Goal: Navigation & Orientation: Understand site structure

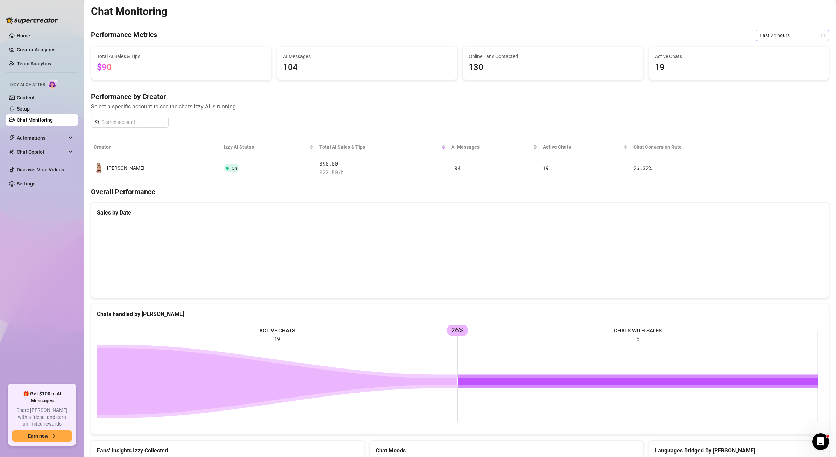
click at [764, 35] on span "Last 24 hours" at bounding box center [792, 35] width 65 height 10
click at [766, 58] on div "Last 7 days" at bounding box center [787, 61] width 62 height 8
click at [771, 38] on span "Last 7 days" at bounding box center [792, 35] width 65 height 10
click at [770, 47] on div "Last 24 hours" at bounding box center [787, 49] width 62 height 8
click at [22, 36] on link "Home" at bounding box center [23, 36] width 13 height 6
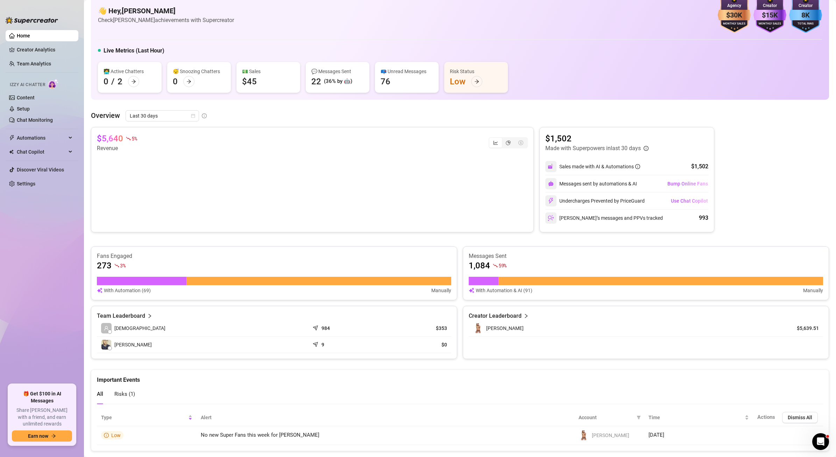
scroll to position [30, 0]
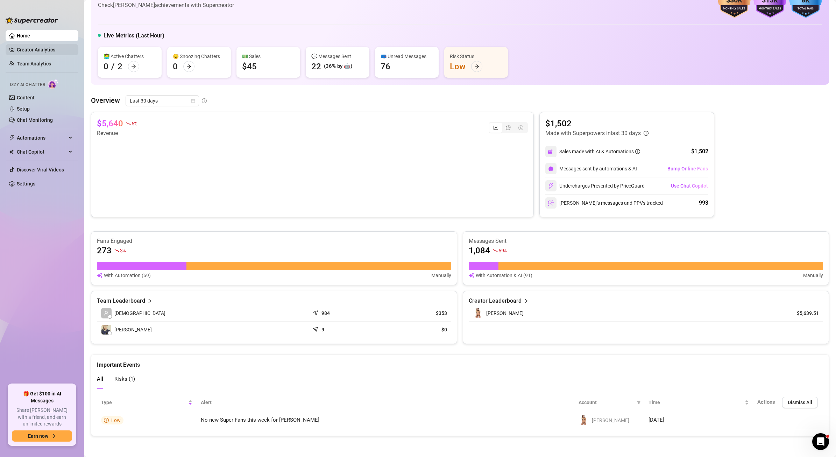
click at [42, 55] on link "Creator Analytics" at bounding box center [45, 49] width 56 height 11
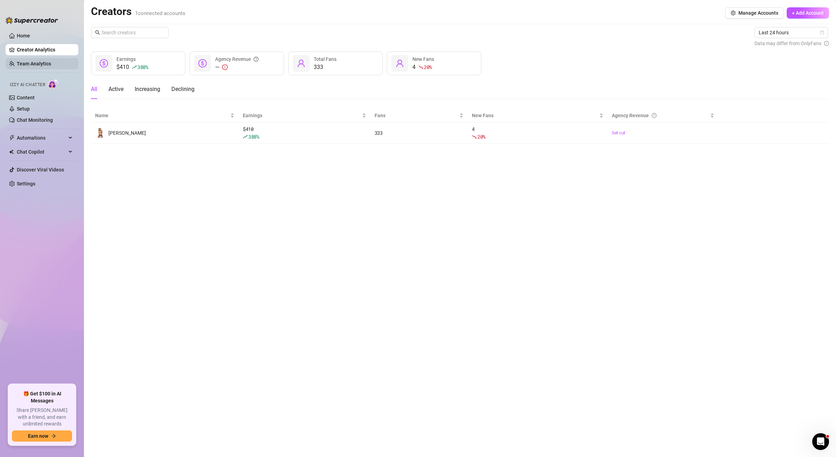
click at [42, 62] on link "Team Analytics" at bounding box center [34, 64] width 34 height 6
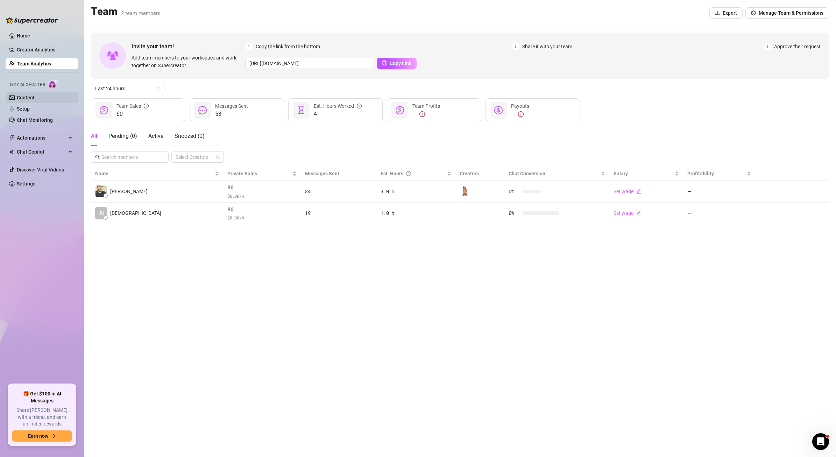
click at [27, 99] on link "Content" at bounding box center [26, 98] width 18 height 6
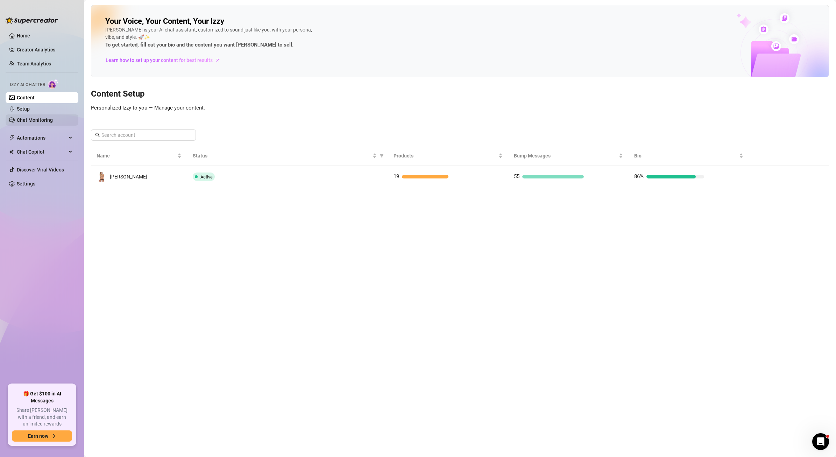
click at [43, 119] on link "Chat Monitoring" at bounding box center [35, 120] width 36 height 6
